Goal: Information Seeking & Learning: Learn about a topic

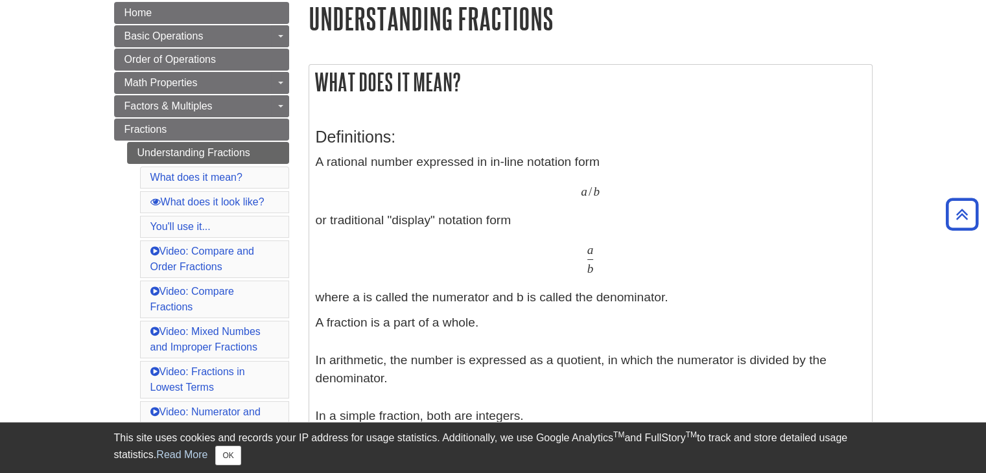
scroll to position [184, 0]
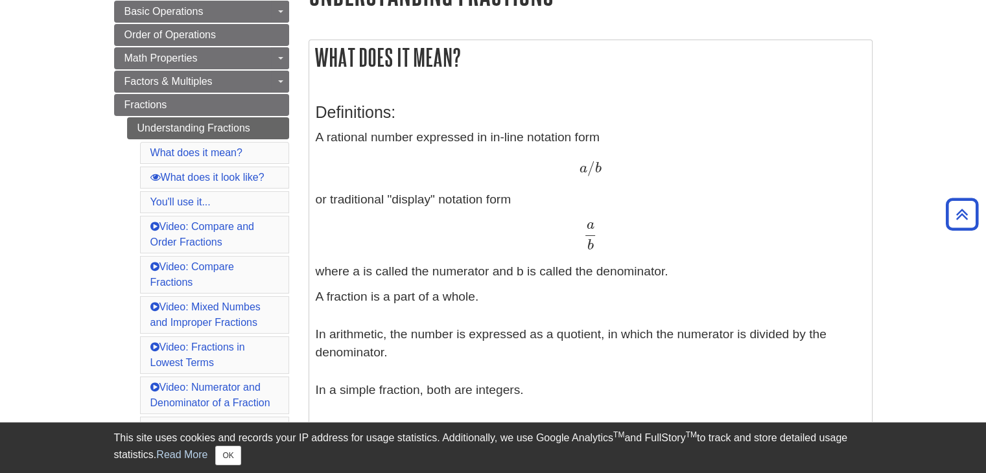
click at [585, 226] on span "a b" at bounding box center [590, 234] width 14 height 17
drag, startPoint x: 588, startPoint y: 226, endPoint x: 594, endPoint y: 250, distance: 24.7
click at [594, 250] on span "a b" at bounding box center [590, 236] width 14 height 29
click at [599, 251] on p "A rational number expressed in in-line notation form a / b a / b or traditional…" at bounding box center [591, 204] width 550 height 153
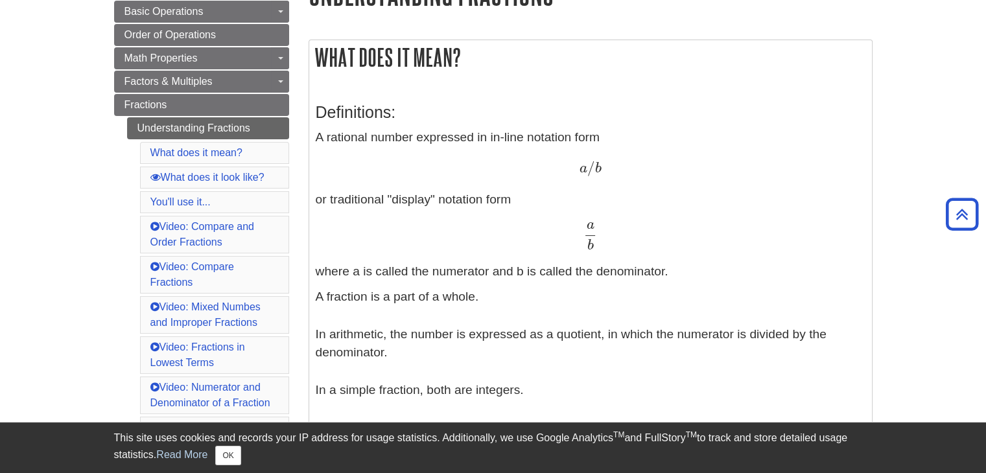
click at [595, 241] on span "a b" at bounding box center [590, 234] width 14 height 17
